Goal: Navigation & Orientation: Go to known website

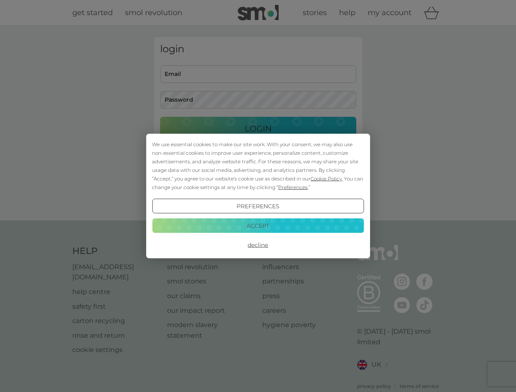
click at [326, 179] on span "Cookie Policy" at bounding box center [326, 179] width 31 height 6
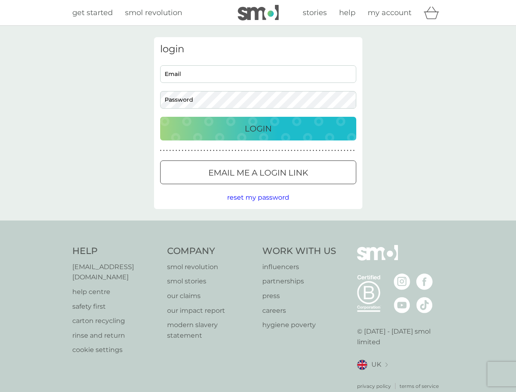
click at [292, 187] on div "login Email Password Login ● ● ● ● ● ● ● ● ● ● ● ● ● ● ● ● ● ● ● ● ● ● ● ● ● ● …" at bounding box center [258, 123] width 208 height 172
click at [258, 206] on div "login Email Password Login ● ● ● ● ● ● ● ● ● ● ● ● ● ● ● ● ● ● ● ● ● ● ● ● ● ● …" at bounding box center [258, 123] width 208 height 172
click at [258, 245] on div "Help [EMAIL_ADDRESS][DOMAIN_NAME] help centre safety first carton recycling rin…" at bounding box center [258, 317] width 372 height 145
click at [258, 226] on div "Help [EMAIL_ADDRESS][DOMAIN_NAME] help centre safety first carton recycling rin…" at bounding box center [258, 318] width 516 height 194
